Goal: Find specific page/section: Find specific page/section

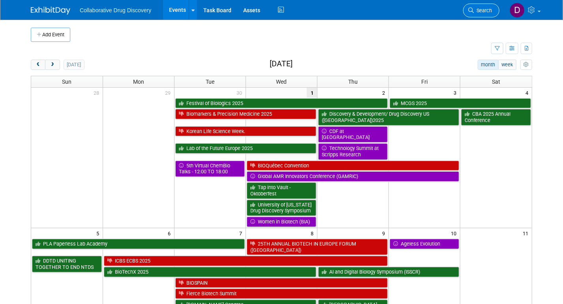
click at [482, 11] on span "Search" at bounding box center [483, 10] width 18 height 6
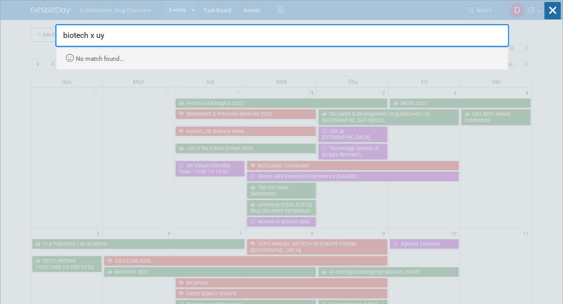
type input "biotech x u"
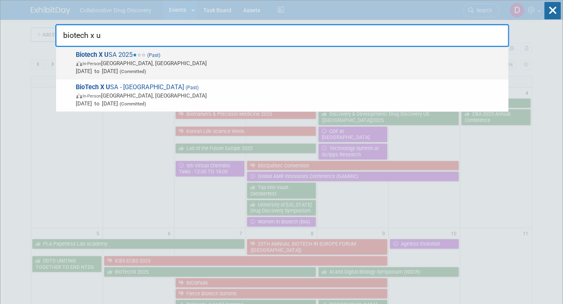
click at [136, 63] on span "In-Person [GEOGRAPHIC_DATA], [GEOGRAPHIC_DATA]" at bounding box center [290, 63] width 428 height 8
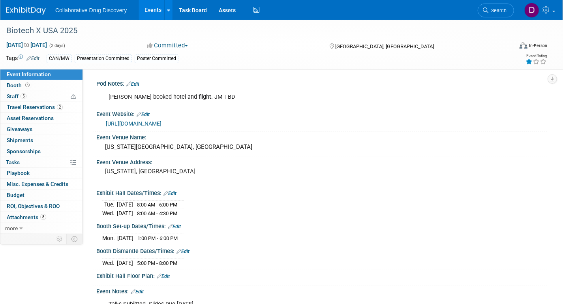
scroll to position [166, 0]
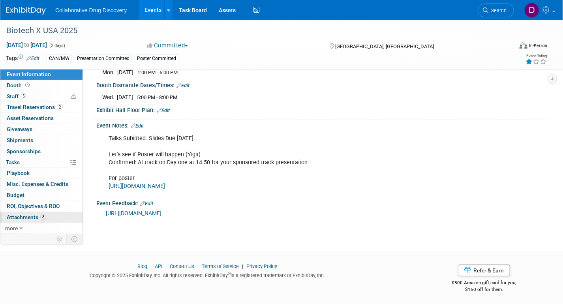
click at [36, 214] on span "Attachments 8" at bounding box center [26, 217] width 39 height 6
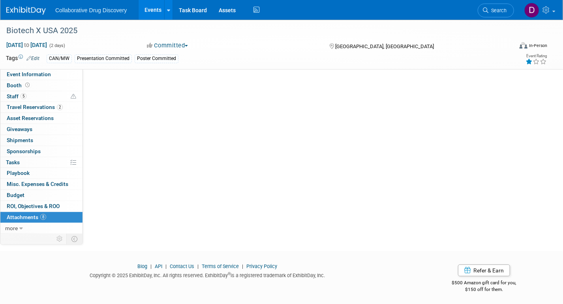
scroll to position [0, 0]
